Goal: Find specific page/section: Find specific page/section

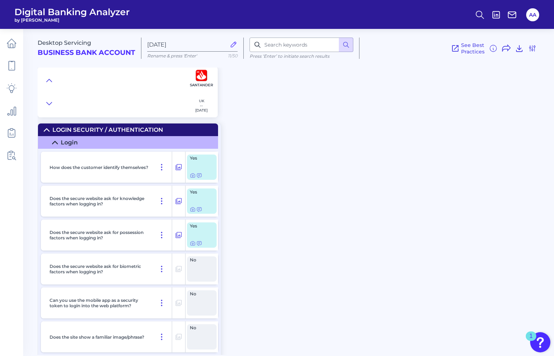
click at [444, 108] on div "Desktop Servicing Business Bank Account [DATE][FINANCIAL_ID] Rename & press 'En…" at bounding box center [296, 70] width 516 height 94
click at [267, 139] on div "Desktop Servicing Business Bank Account [DATE][FINANCIAL_ID] Rename & press 'En…" at bounding box center [296, 189] width 516 height 332
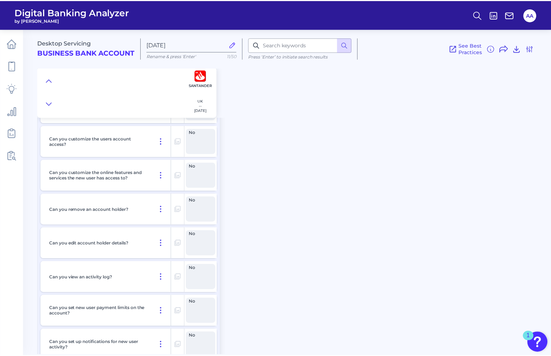
scroll to position [7181, 0]
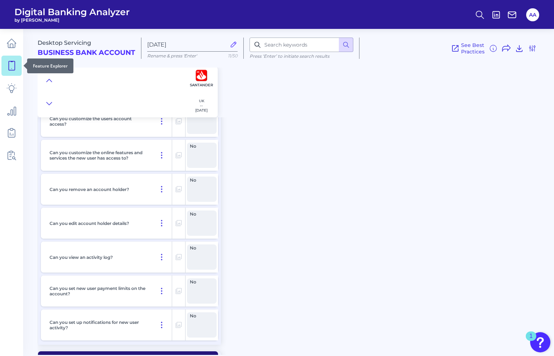
click at [16, 66] on icon at bounding box center [12, 66] width 10 height 10
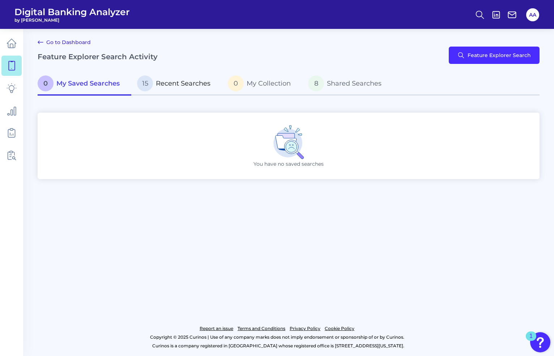
click at [174, 78] on p "15 Recent Searches" at bounding box center [173, 84] width 73 height 16
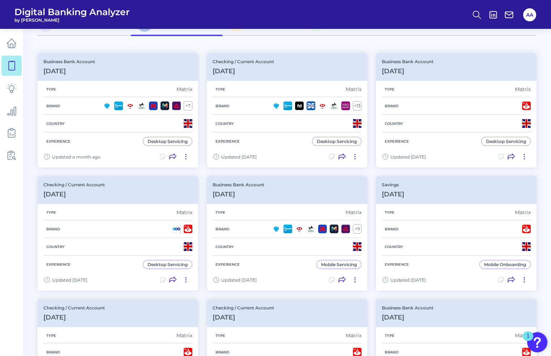
scroll to position [72, 0]
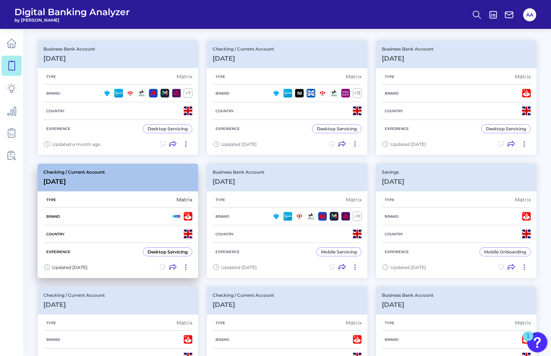
click at [147, 180] on div "Checking / Current Account [DATE]" at bounding box center [118, 178] width 160 height 28
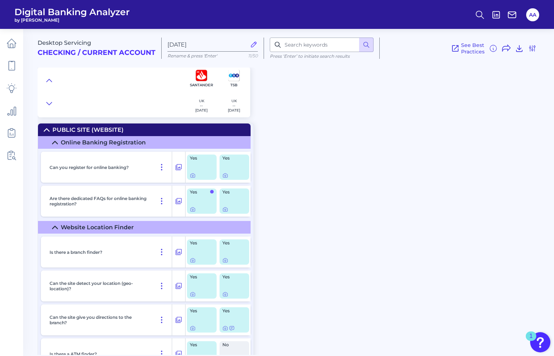
scroll to position [3801, 0]
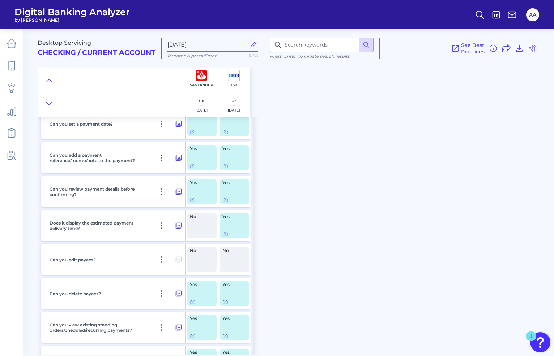
click at [279, 185] on div "Desktop Servicing Checking / Current Account [DATE] Rename & press 'Enter' 11/5…" at bounding box center [296, 189] width 516 height 332
click at [20, 65] on link at bounding box center [11, 66] width 20 height 20
